Goal: Navigation & Orientation: Find specific page/section

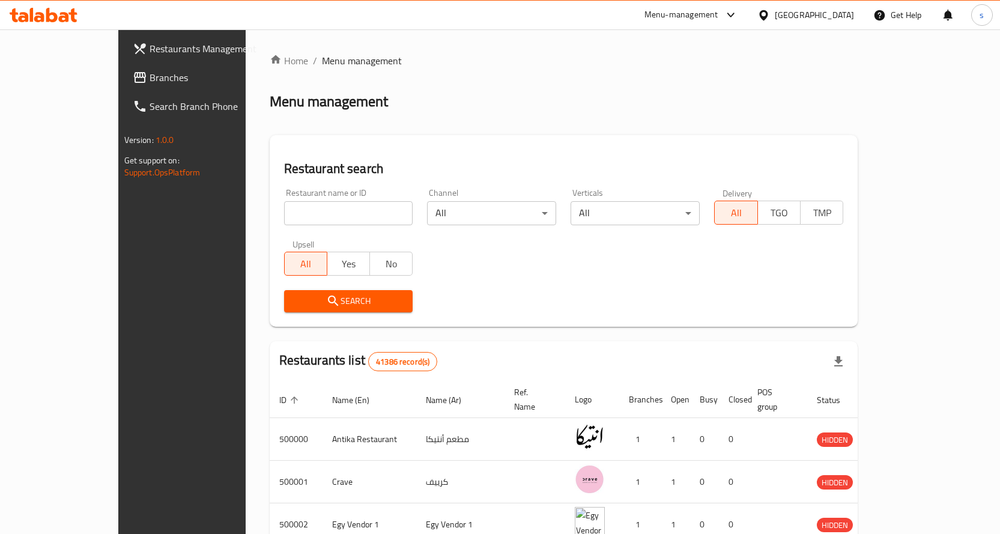
click at [847, 17] on div "Egypt" at bounding box center [814, 14] width 79 height 13
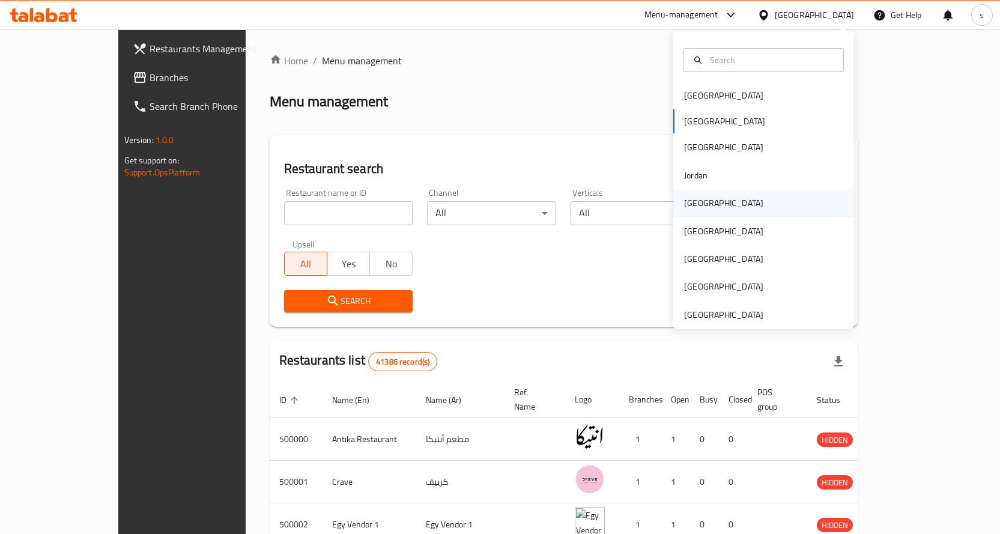
click at [701, 207] on div "[GEOGRAPHIC_DATA]" at bounding box center [723, 203] width 98 height 28
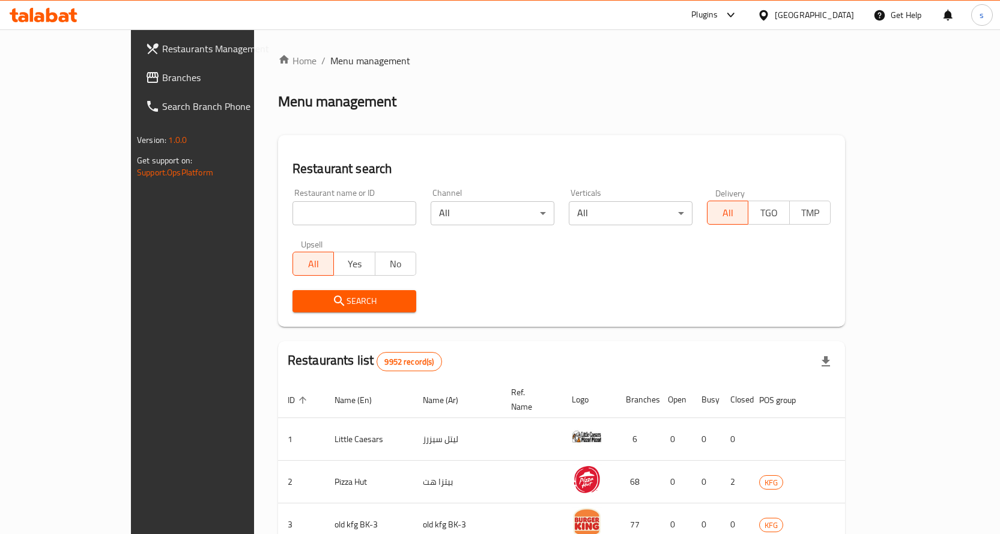
click at [162, 77] on span "Branches" at bounding box center [225, 77] width 126 height 14
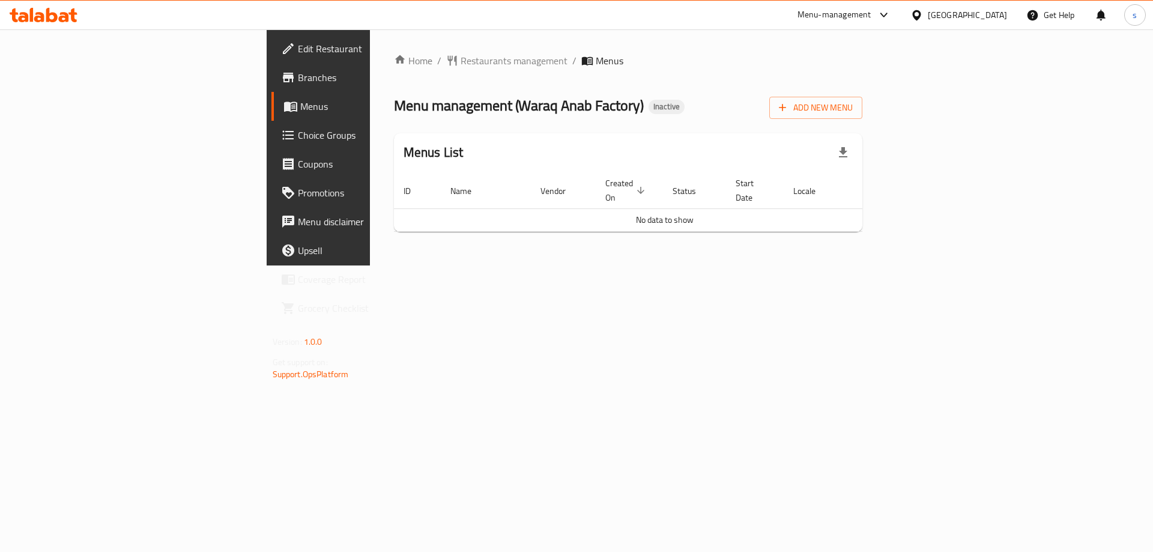
click at [633, 89] on div "Home / Restaurants management / Menus Menu management ( Waraq [PERSON_NAME] Fac…" at bounding box center [628, 147] width 469 height 188
